Goal: Information Seeking & Learning: Learn about a topic

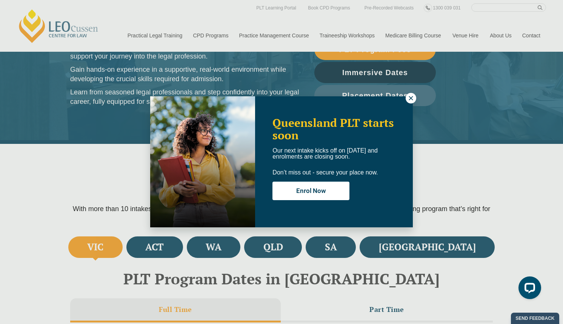
click at [413, 98] on icon at bounding box center [411, 98] width 7 height 7
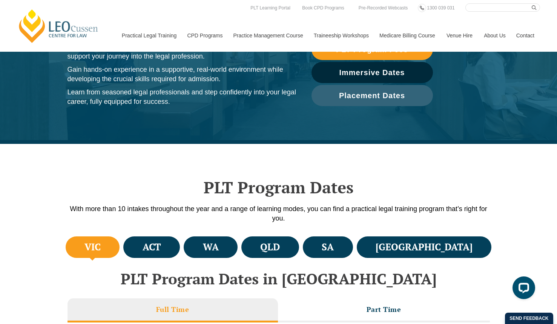
click at [372, 155] on div "PLT Program Dates With more than 10 intakes throughout the year and a range of …" at bounding box center [279, 189] width 430 height 91
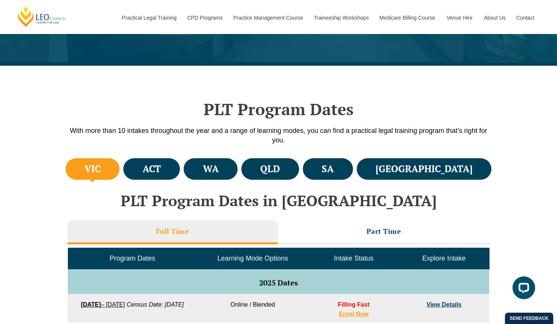
scroll to position [160, 0]
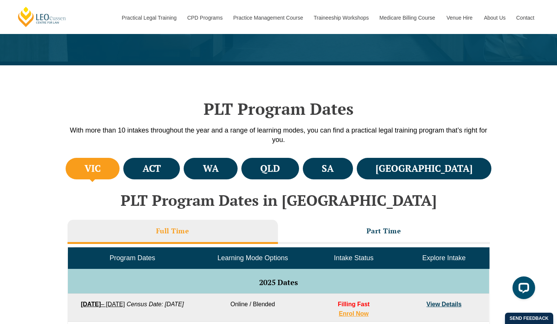
click at [280, 170] on h4 "QLD" at bounding box center [270, 168] width 20 height 12
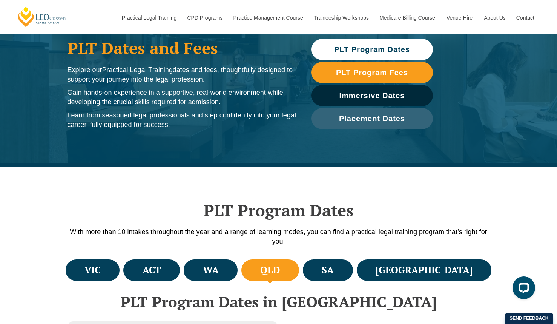
scroll to position [0, 0]
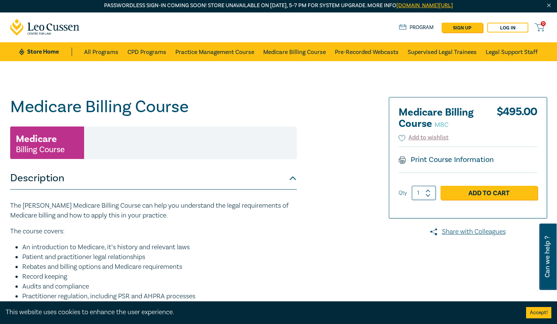
scroll to position [2, 0]
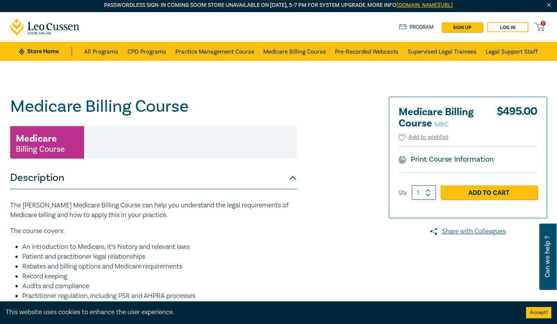
click at [102, 52] on link "All Programs" at bounding box center [101, 51] width 34 height 19
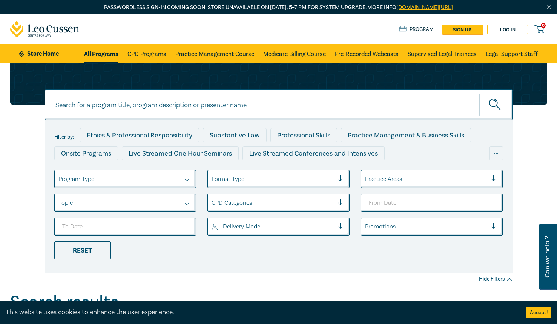
click at [43, 29] on icon at bounding box center [45, 29] width 70 height 17
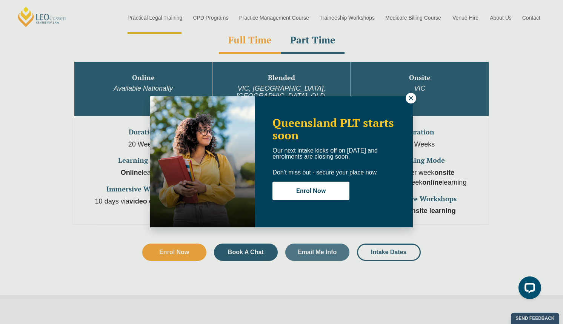
click at [411, 98] on icon at bounding box center [411, 98] width 4 height 4
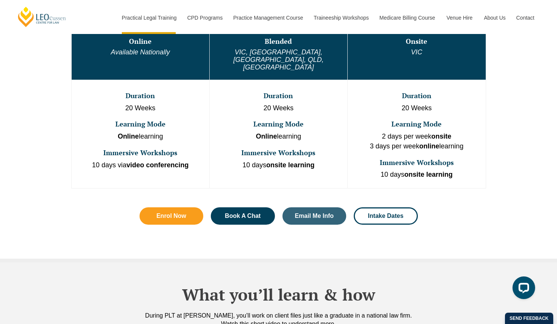
scroll to position [447, 0]
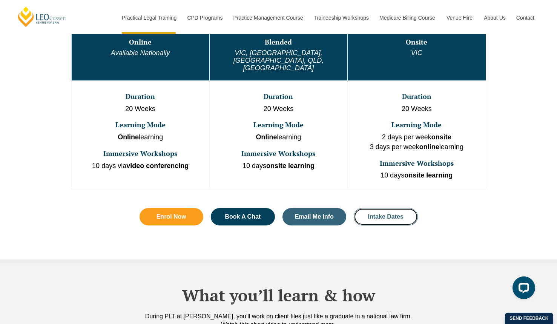
click at [380, 214] on span "Intake Dates" at bounding box center [385, 217] width 35 height 6
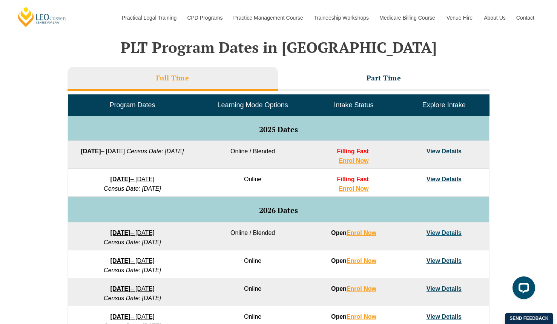
scroll to position [312, 0]
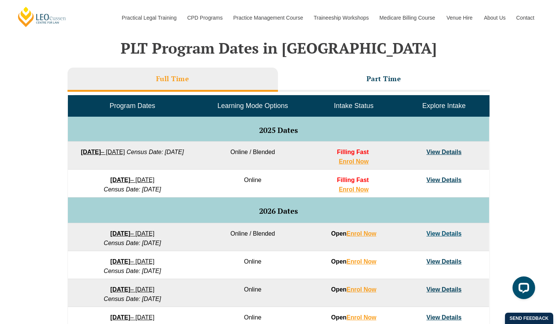
click at [385, 78] on h3 "Part Time" at bounding box center [384, 78] width 35 height 9
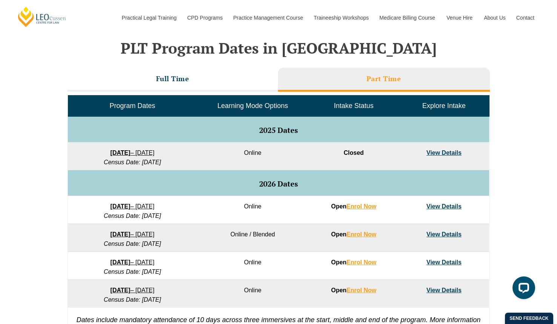
click at [173, 81] on h3 "Full Time" at bounding box center [172, 78] width 33 height 9
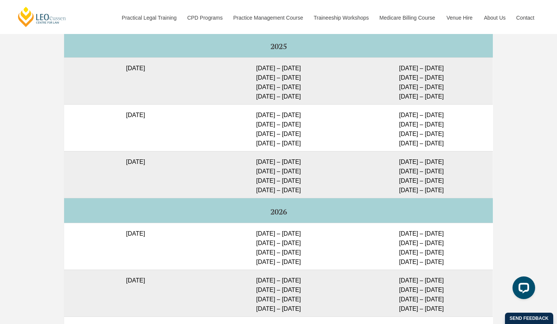
scroll to position [1976, 0]
